Goal: Task Accomplishment & Management: Manage account settings

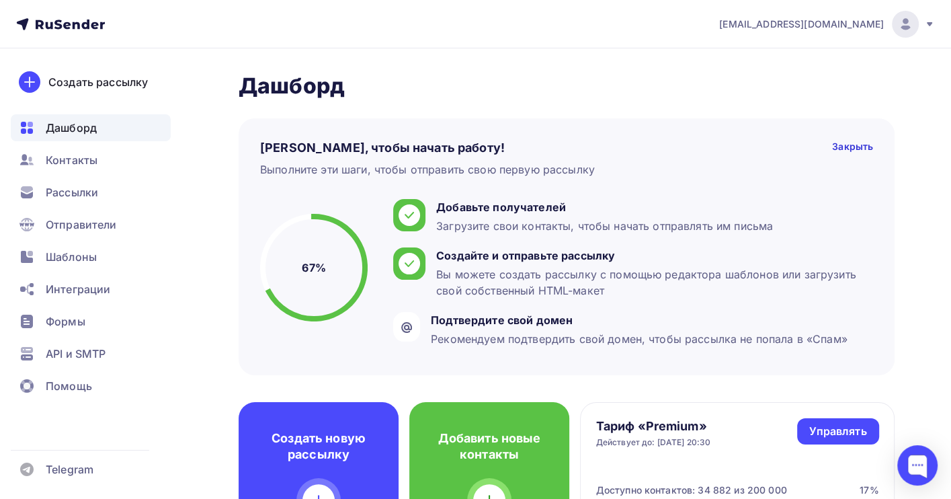
click at [934, 25] on icon at bounding box center [929, 24] width 11 height 11
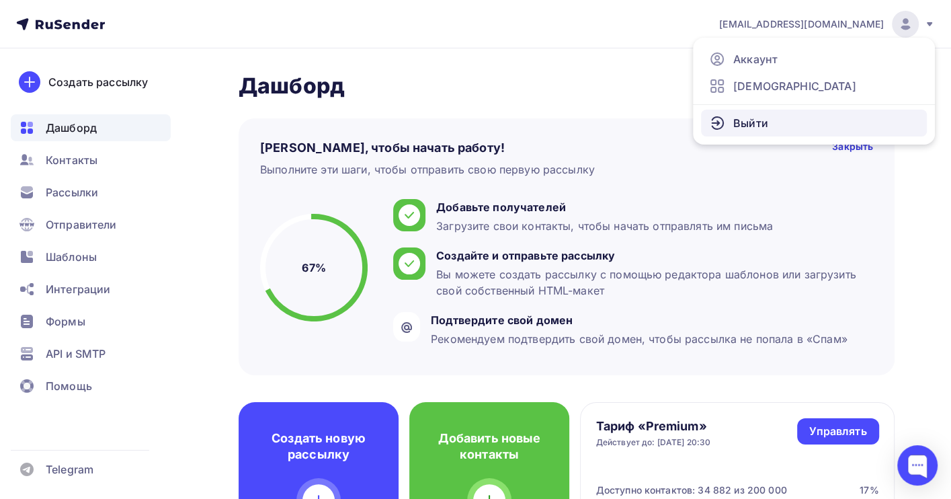
click at [763, 119] on span "Выйти" at bounding box center [750, 123] width 35 height 16
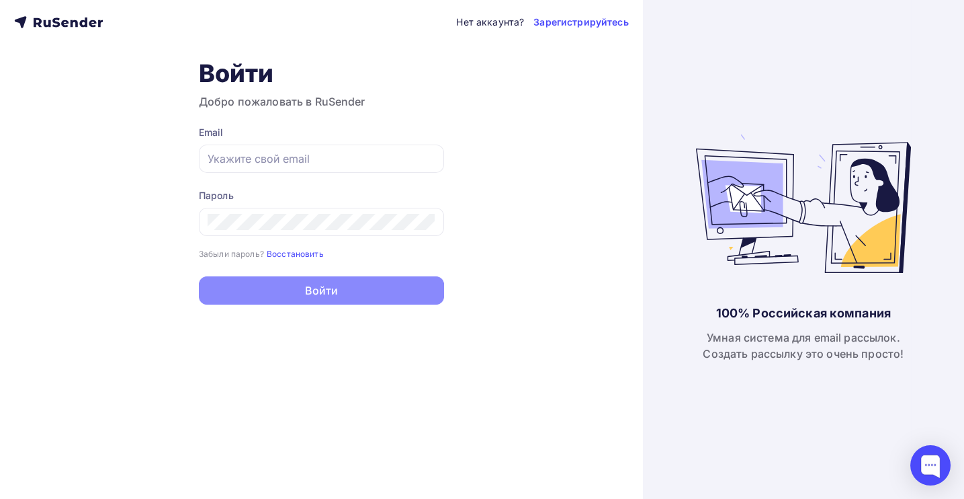
type input "[EMAIL_ADDRESS][DOMAIN_NAME]"
